Goal: Information Seeking & Learning: Learn about a topic

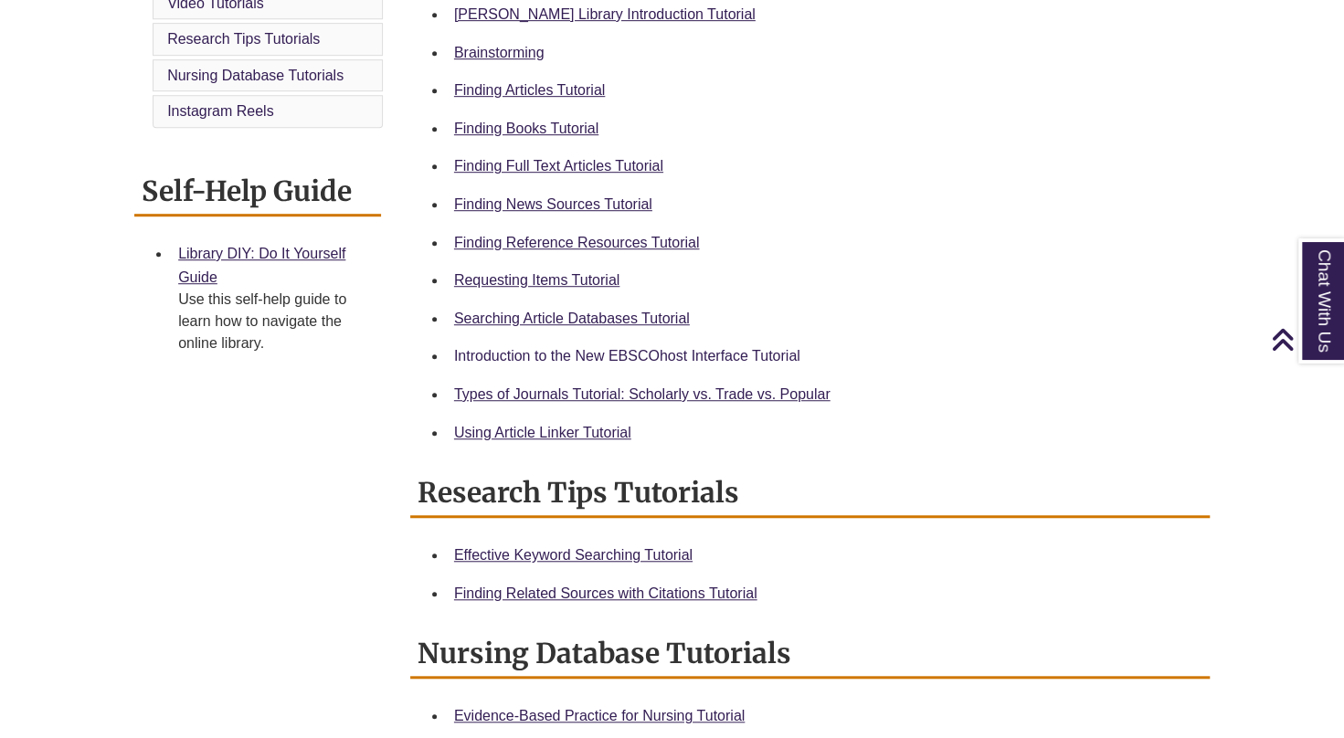
scroll to position [578, 0]
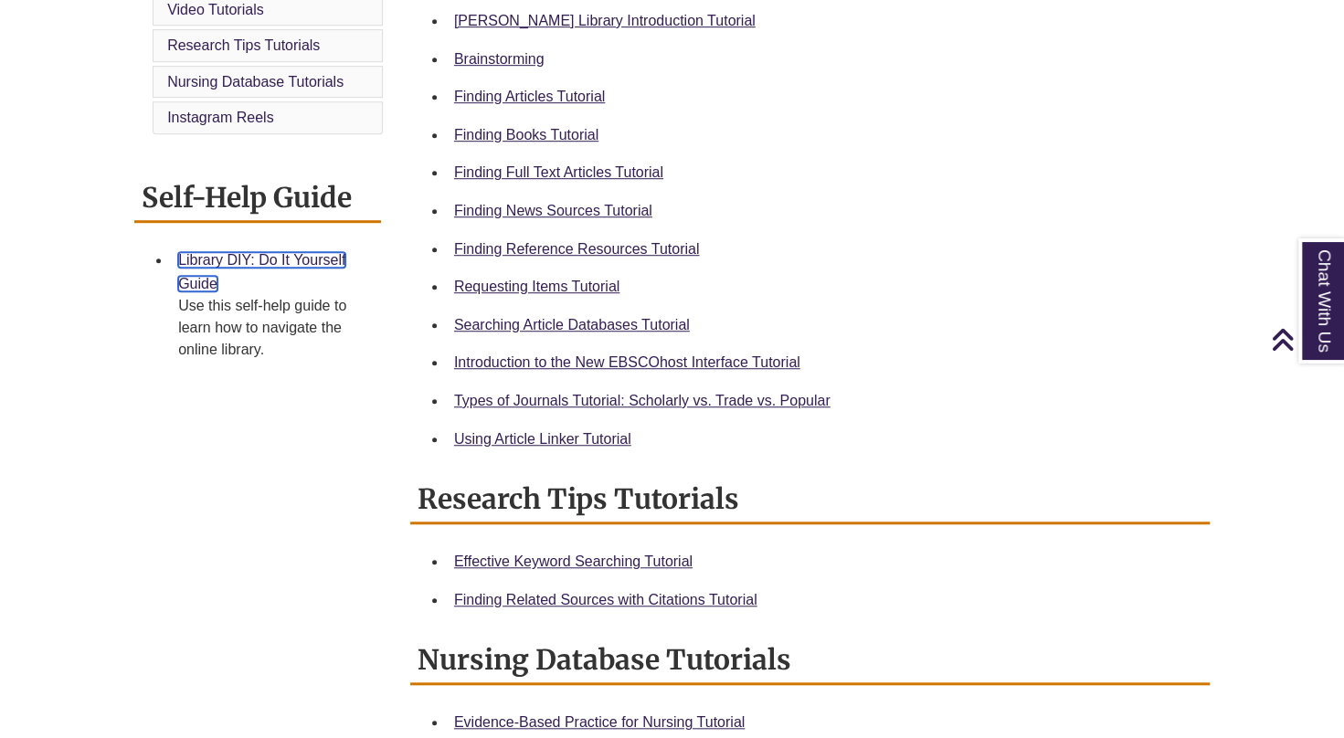
click at [294, 261] on link "Library DIY: Do It Yourself Guide" at bounding box center [261, 271] width 167 height 39
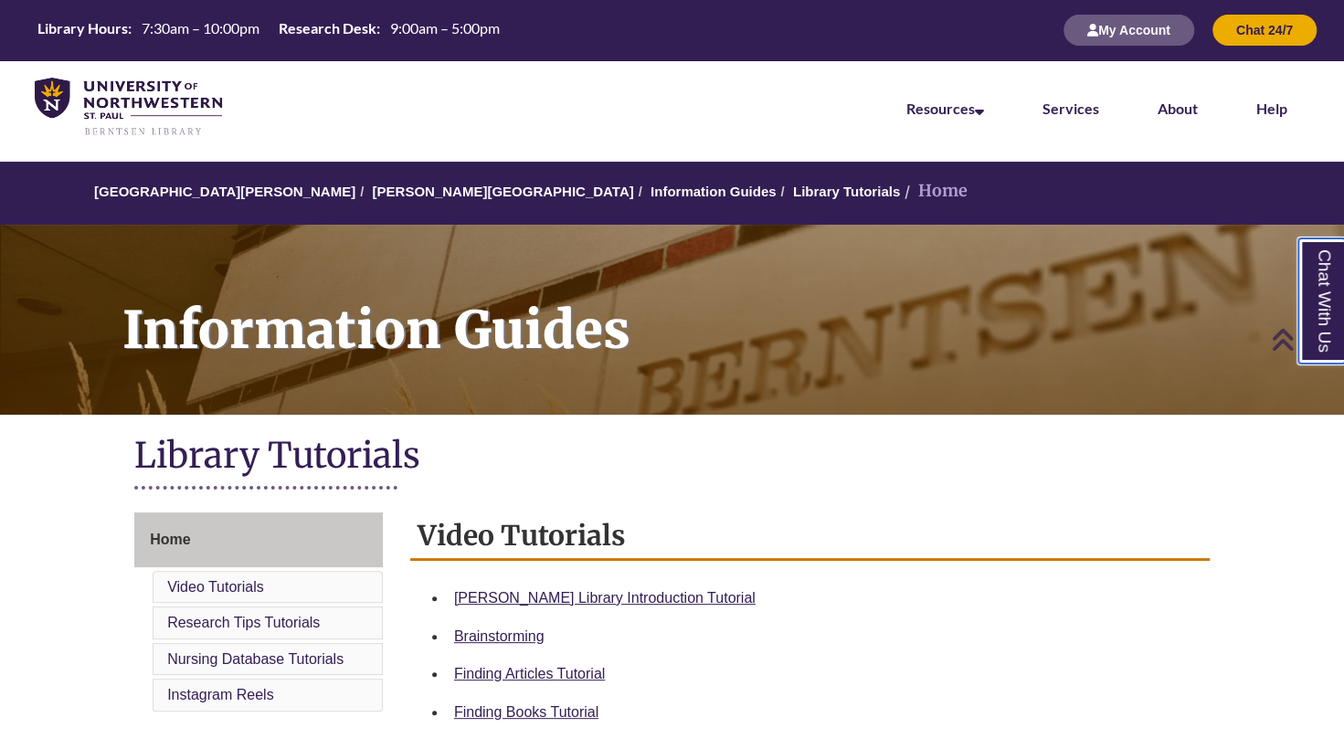
scroll to position [0, 0]
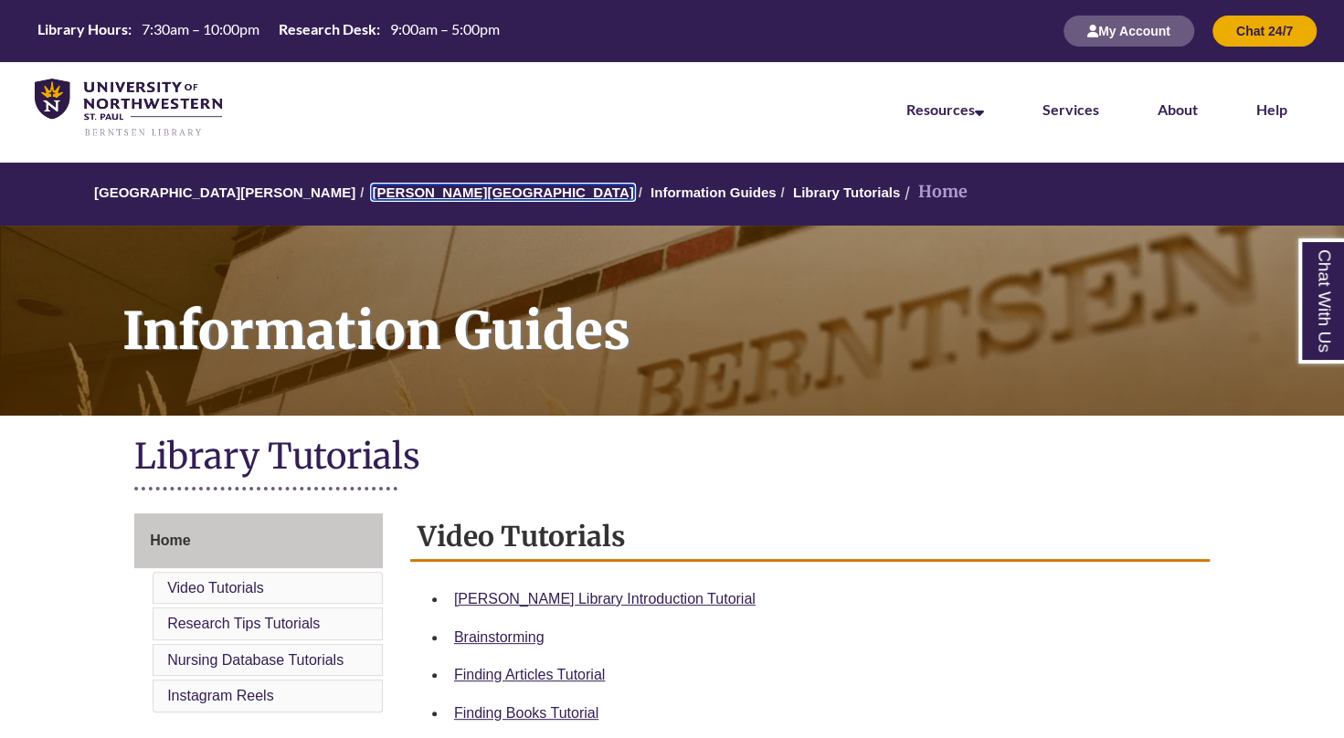
click at [435, 189] on link "[PERSON_NAME][GEOGRAPHIC_DATA]" at bounding box center [502, 193] width 261 height 16
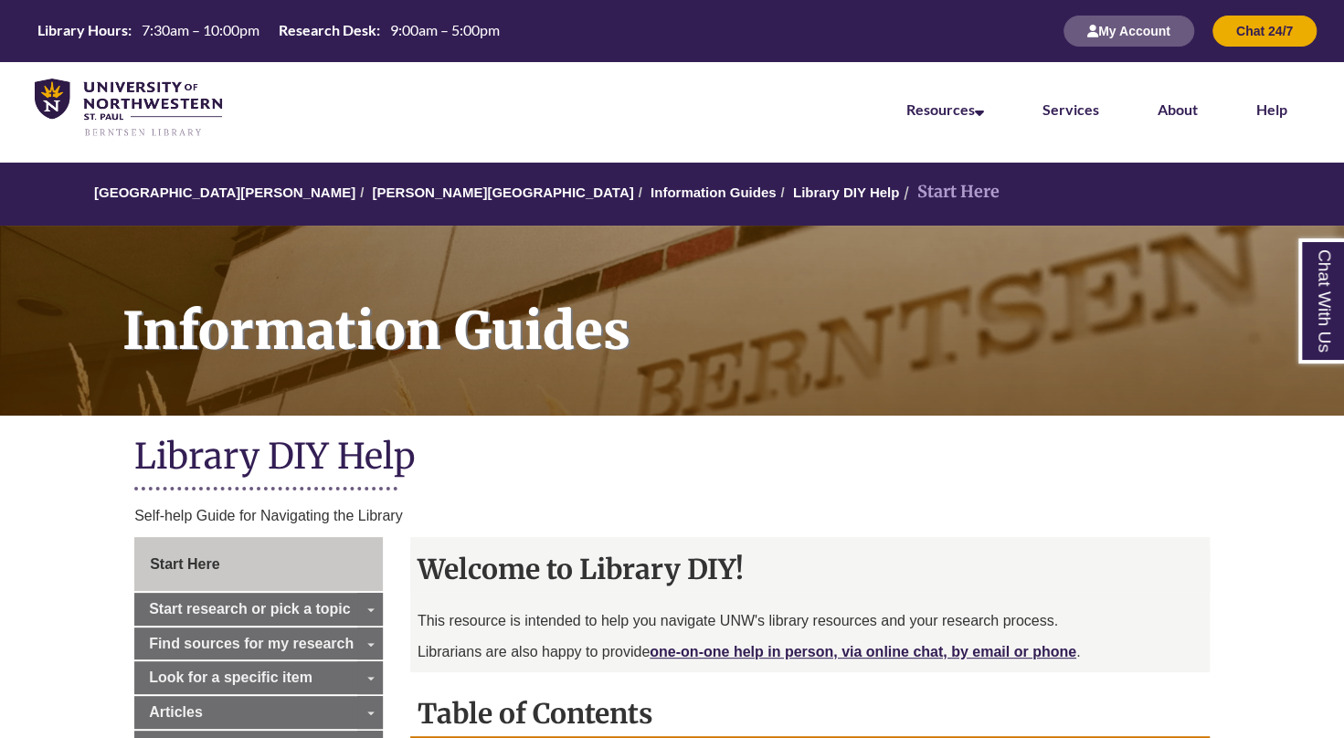
click at [899, 197] on li "Start Here" at bounding box center [949, 192] width 100 height 26
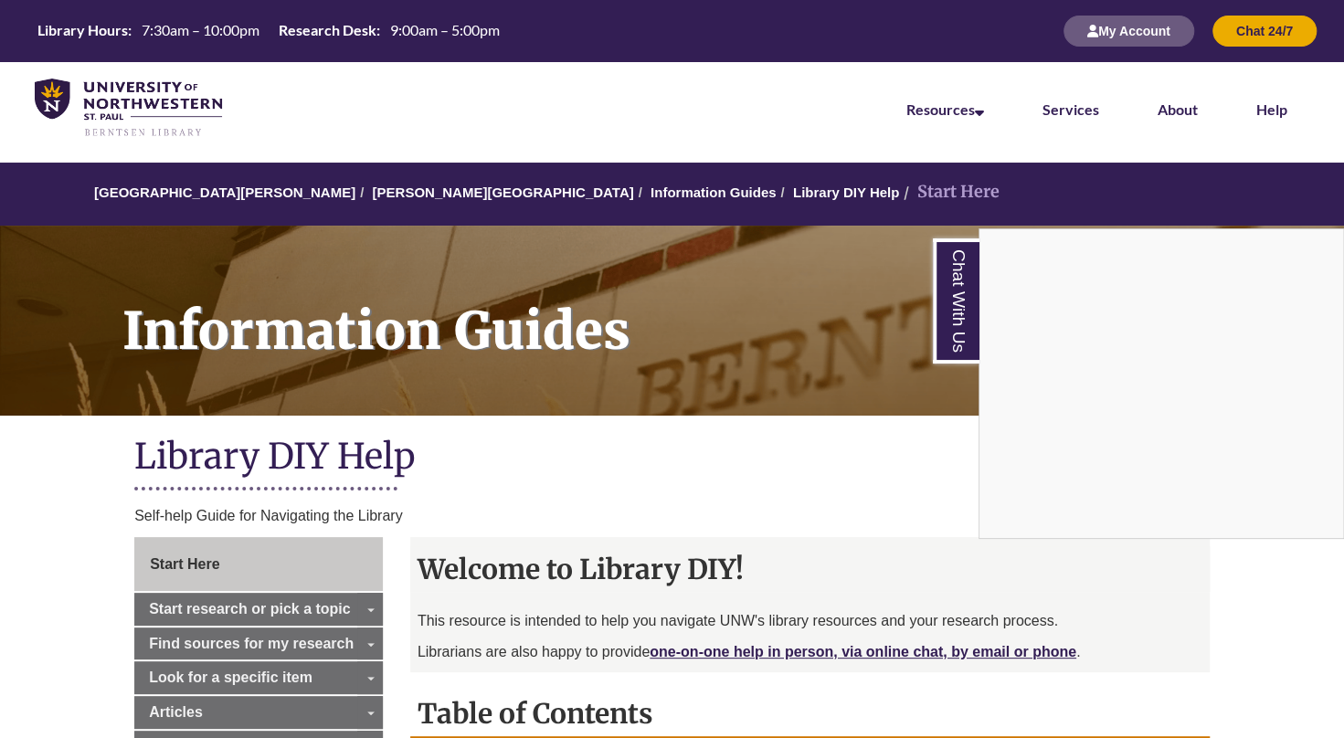
click at [794, 194] on div "Chat With Us" at bounding box center [672, 369] width 1344 height 738
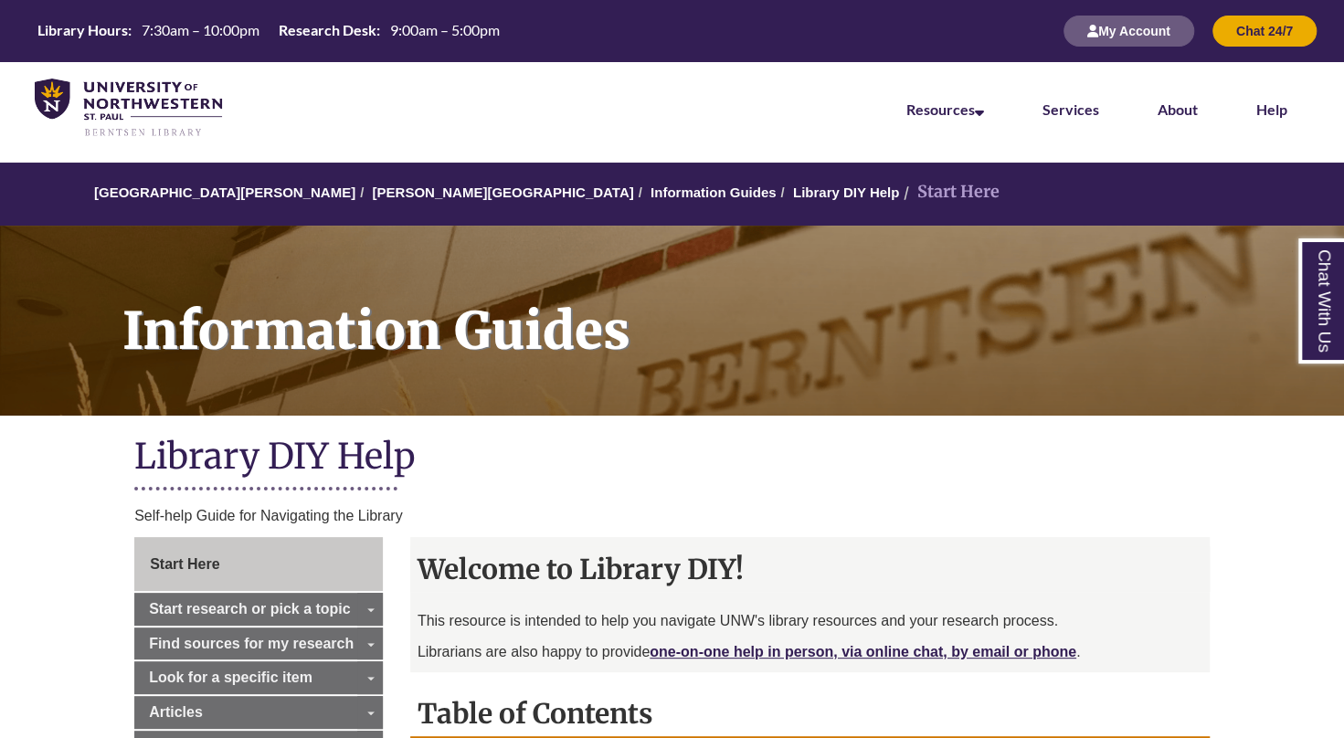
click at [899, 194] on li "Start Here" at bounding box center [949, 192] width 100 height 26
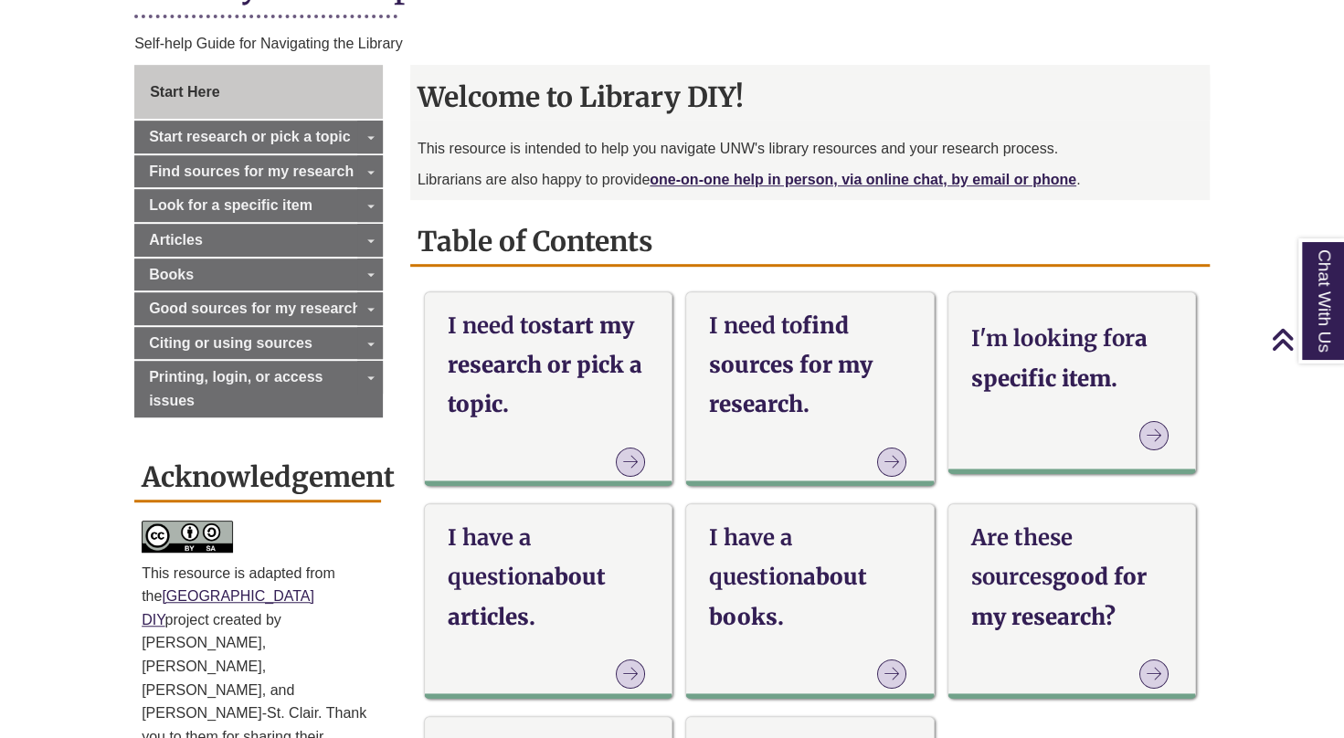
scroll to position [479, 0]
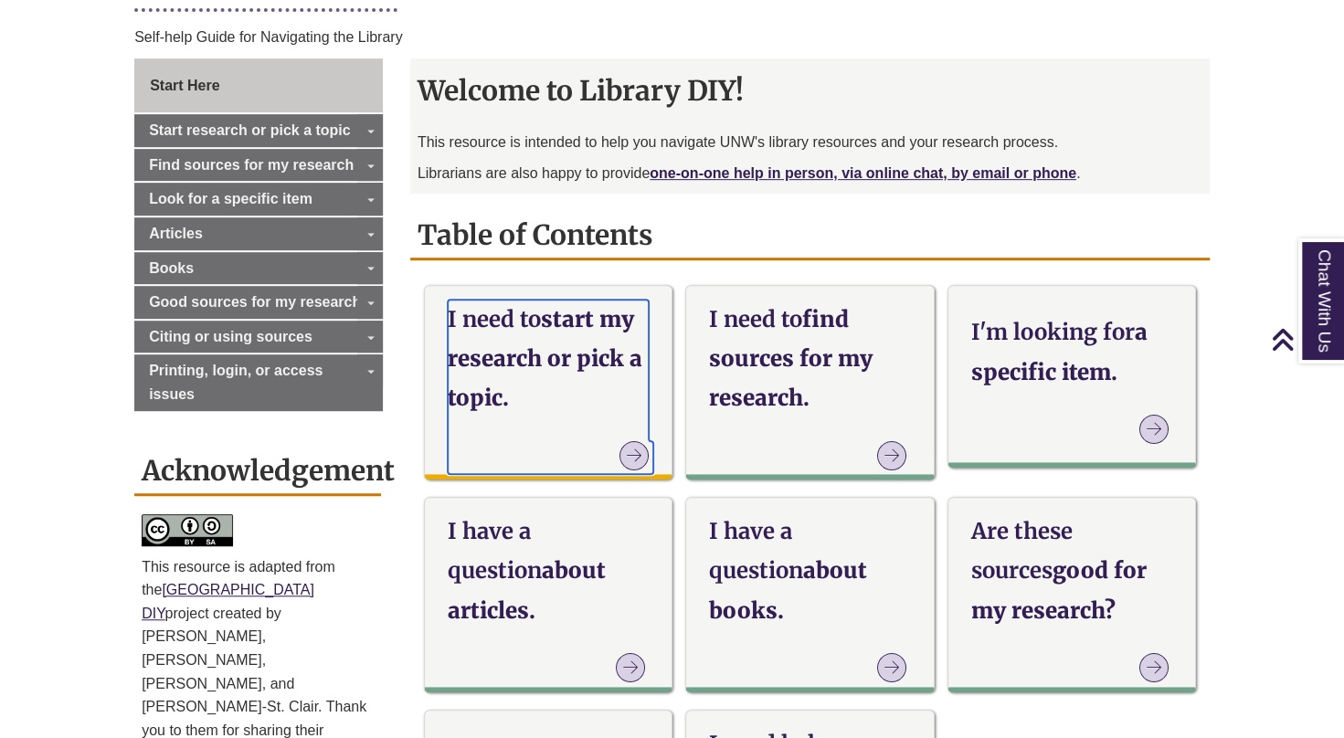
click at [605, 327] on h3 "I need to start my research or pick a topic." at bounding box center [548, 359] width 201 height 119
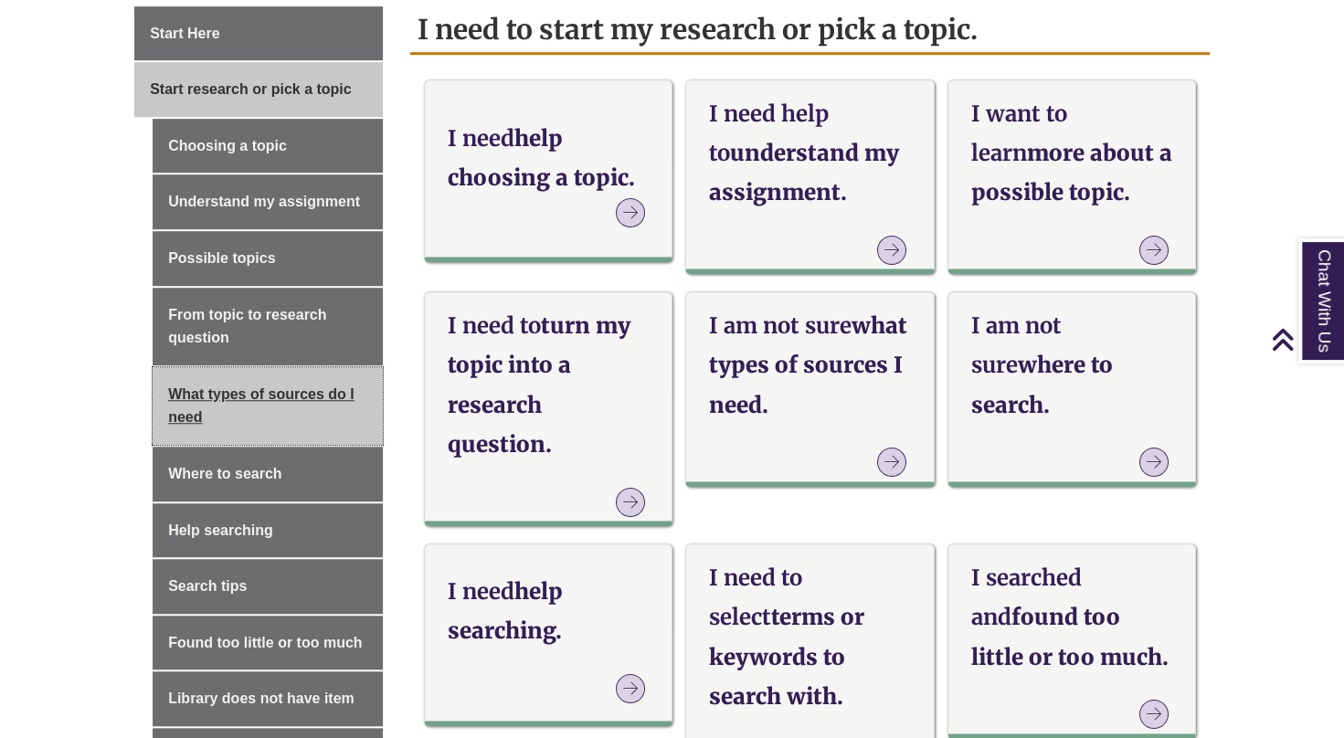
scroll to position [579, 0]
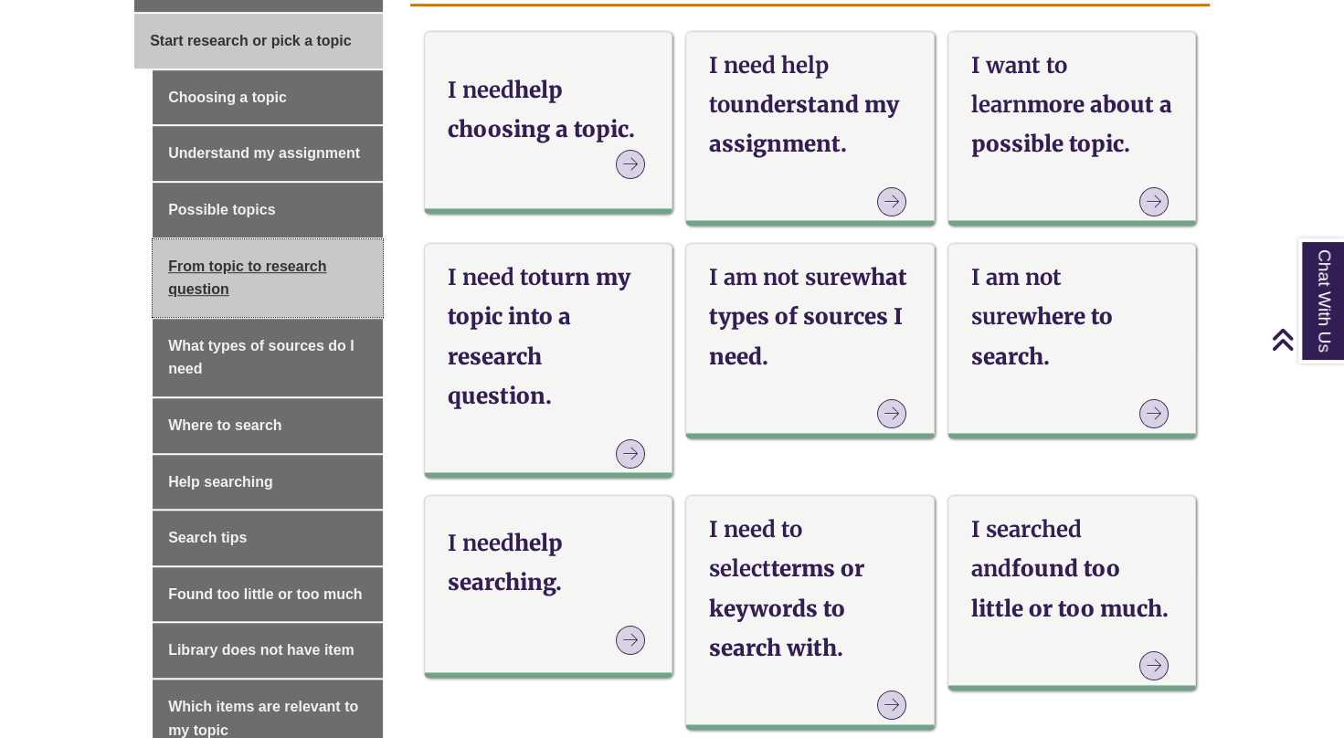
click at [257, 287] on link "From topic to research question" at bounding box center [268, 278] width 230 height 78
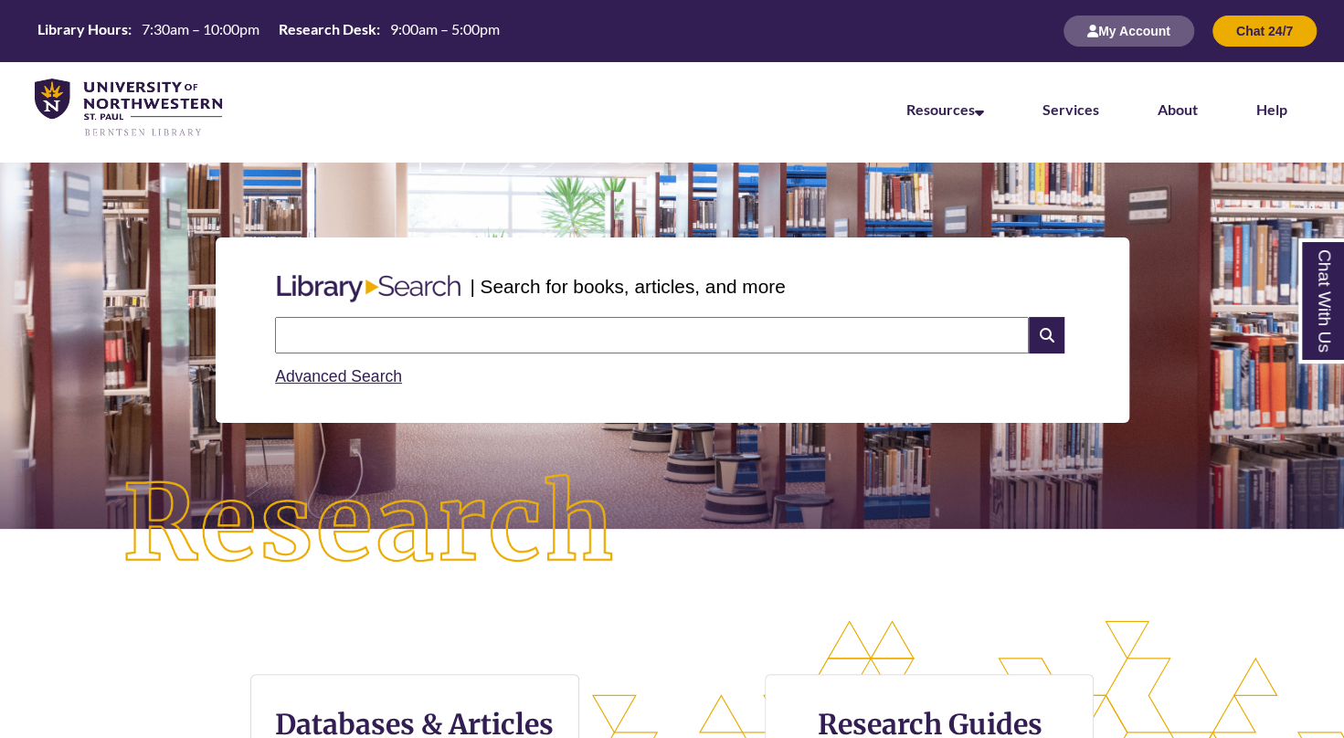
click at [570, 311] on div "Search Advanced Search" at bounding box center [672, 353] width 808 height 87
click at [581, 333] on input "text" at bounding box center [652, 335] width 754 height 37
type input "********"
